Goal: Use online tool/utility: Utilize a website feature to perform a specific function

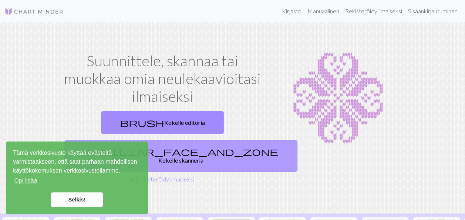
click at [203, 156] on font "Kokeile skanneria" at bounding box center [180, 159] width 45 height 7
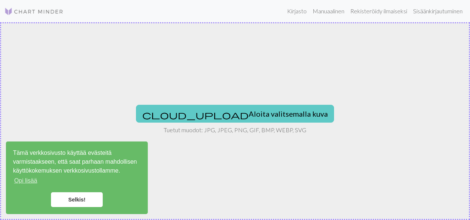
click at [249, 114] on font "Aloita valitsemalla kuva" at bounding box center [288, 113] width 79 height 9
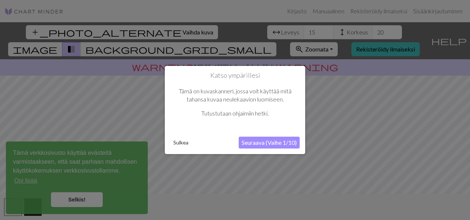
click at [273, 141] on button "Seuraava (Vaihe 1/10)" at bounding box center [269, 142] width 61 height 12
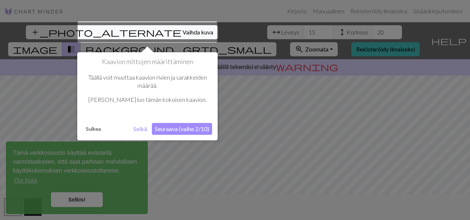
click at [127, 30] on div at bounding box center [148, 31] width 140 height 21
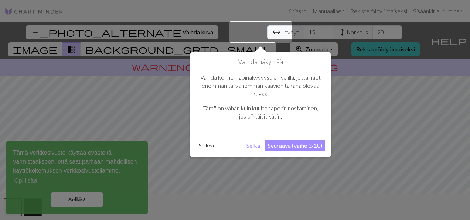
click at [305, 95] on p "Vaihda kolmen läpinäkyvyystilan välillä, jotta näet enemmän tai vähemmän kaavio…" at bounding box center [261, 85] width 122 height 25
click at [297, 149] on button "Seuraava (vaihe 3/10)" at bounding box center [295, 145] width 60 height 12
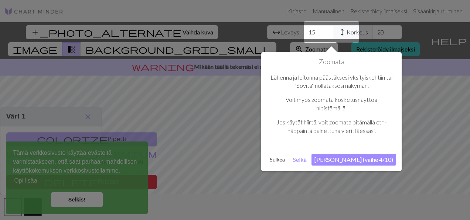
click at [363, 162] on button "[PERSON_NAME] (vaihe 4/10)" at bounding box center [354, 159] width 85 height 12
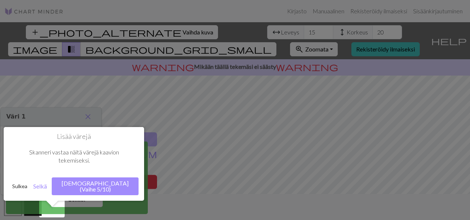
click at [118, 177] on button "[DEMOGRAPHIC_DATA] (Vaihe 5/10)" at bounding box center [95, 186] width 87 height 18
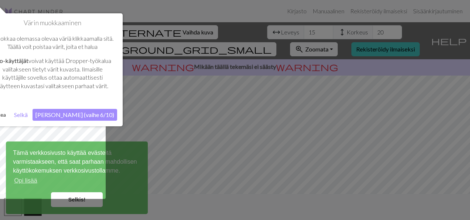
click at [88, 114] on button "[PERSON_NAME] (vaihe 6/10)" at bounding box center [75, 115] width 85 height 12
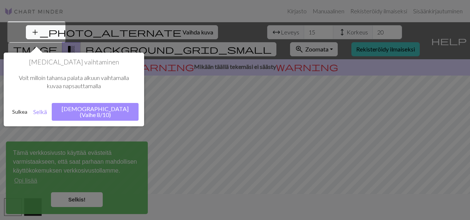
click at [116, 110] on button "[DEMOGRAPHIC_DATA] (Vaihe 8/10)" at bounding box center [95, 112] width 87 height 18
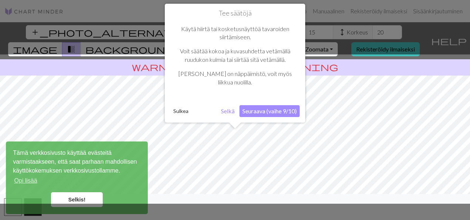
click at [251, 112] on button "Seuraava (vaihe 9/10)" at bounding box center [270, 111] width 60 height 12
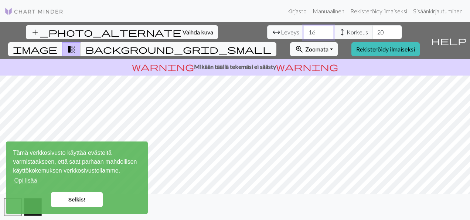
click at [304, 29] on input "16" at bounding box center [319, 32] width 30 height 14
click at [304, 29] on input "17" at bounding box center [319, 32] width 30 height 14
click at [304, 29] on input "18" at bounding box center [319, 32] width 30 height 14
click at [304, 29] on input "19" at bounding box center [319, 32] width 30 height 14
click at [304, 29] on input "20" at bounding box center [319, 32] width 30 height 14
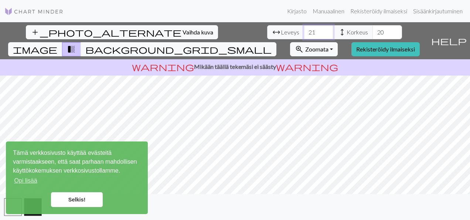
click at [304, 29] on input "21" at bounding box center [319, 32] width 30 height 14
click at [304, 29] on input "22" at bounding box center [319, 32] width 30 height 14
click at [304, 29] on input "23" at bounding box center [319, 32] width 30 height 14
click at [304, 29] on input "24" at bounding box center [319, 32] width 30 height 14
click at [304, 29] on input "25" at bounding box center [319, 32] width 30 height 14
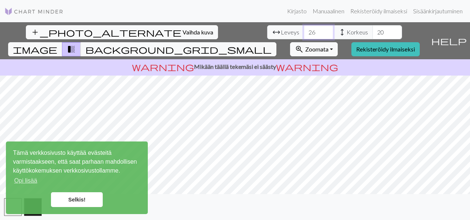
click at [304, 29] on input "26" at bounding box center [319, 32] width 30 height 14
click at [304, 29] on input "27" at bounding box center [319, 32] width 30 height 14
click at [304, 29] on input "28" at bounding box center [319, 32] width 30 height 14
click at [304, 29] on input "29" at bounding box center [319, 32] width 30 height 14
click at [304, 29] on input "30" at bounding box center [319, 32] width 30 height 14
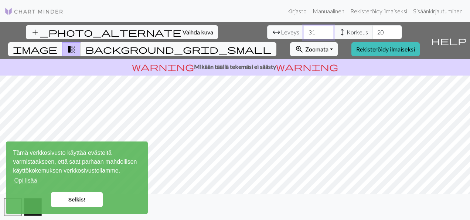
click at [304, 29] on input "31" at bounding box center [319, 32] width 30 height 14
drag, startPoint x: 131, startPoint y: 33, endPoint x: 102, endPoint y: 31, distance: 29.3
click at [267, 31] on div "arrow_range Leveys 31 height Korkeus 20" at bounding box center [334, 32] width 135 height 14
type input "12"
click at [183, 30] on span "Vaihda kuva" at bounding box center [198, 31] width 31 height 7
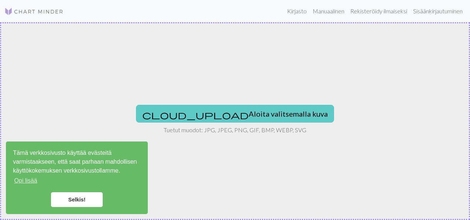
click at [222, 107] on button "cloud_upload Aloita valitsemalla kuva" at bounding box center [235, 114] width 198 height 18
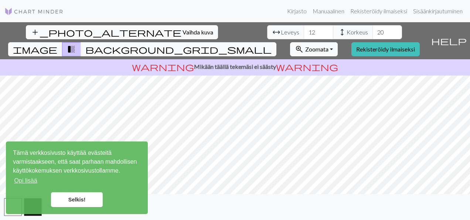
click at [309, 197] on div "add" at bounding box center [235, 207] width 470 height 26
click at [338, 42] on button "zoom_in Zoomata Zoom" at bounding box center [314, 49] width 48 height 14
click at [87, 200] on link "Selkis!" at bounding box center [77, 199] width 52 height 15
